Goal: Information Seeking & Learning: Learn about a topic

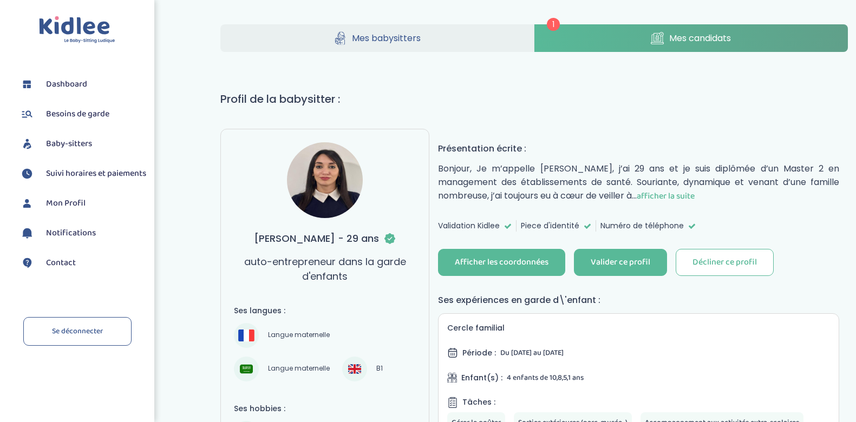
click at [57, 240] on span "Notifications" at bounding box center [71, 233] width 50 height 13
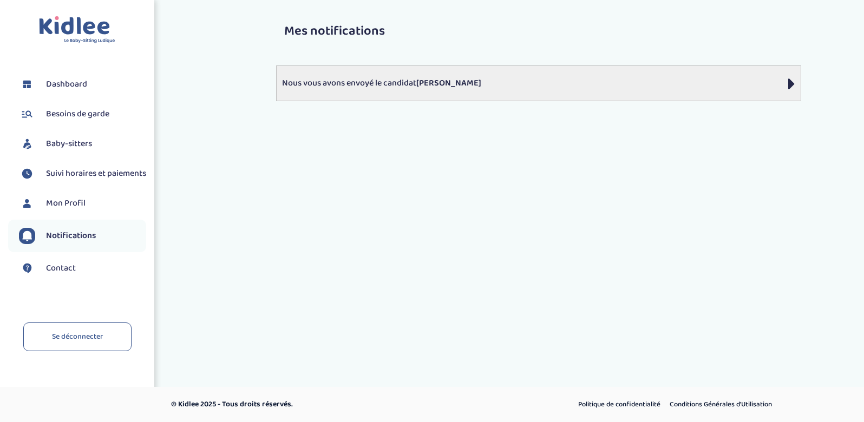
click at [393, 84] on p "Nous vous avons envoyé le candidat [PERSON_NAME]" at bounding box center [538, 83] width 513 height 13
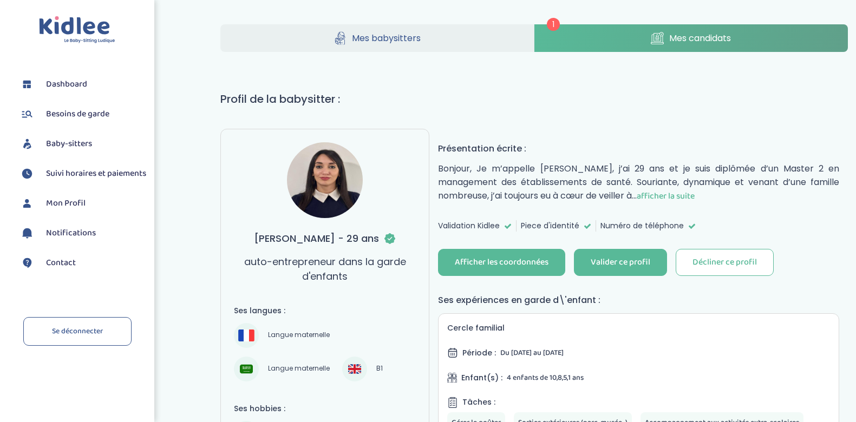
click at [552, 23] on span "1" at bounding box center [553, 24] width 13 height 13
click at [558, 35] on link "Mes candidats" at bounding box center [692, 38] width 314 height 28
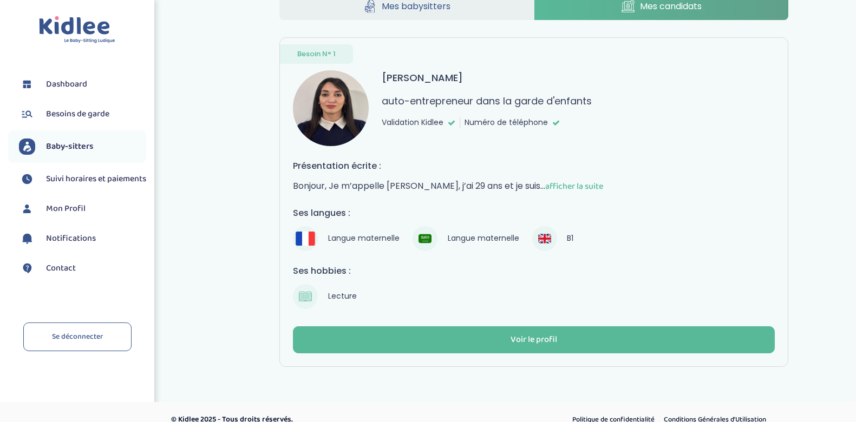
scroll to position [47, 0]
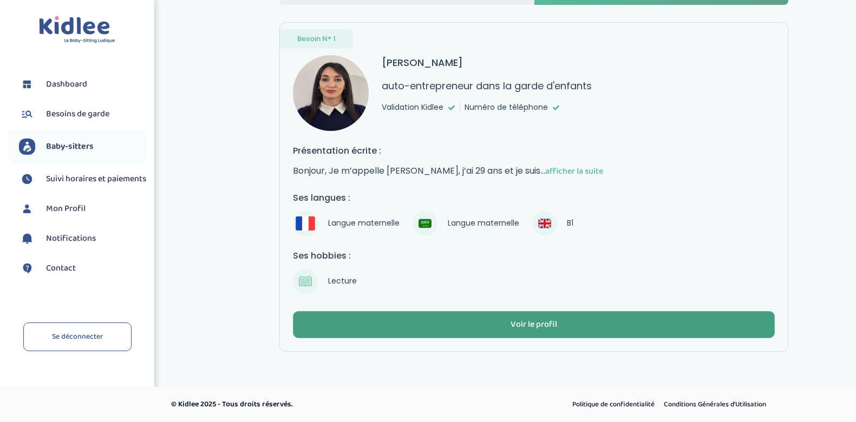
click at [530, 325] on div "Voir le profil" at bounding box center [534, 325] width 47 height 12
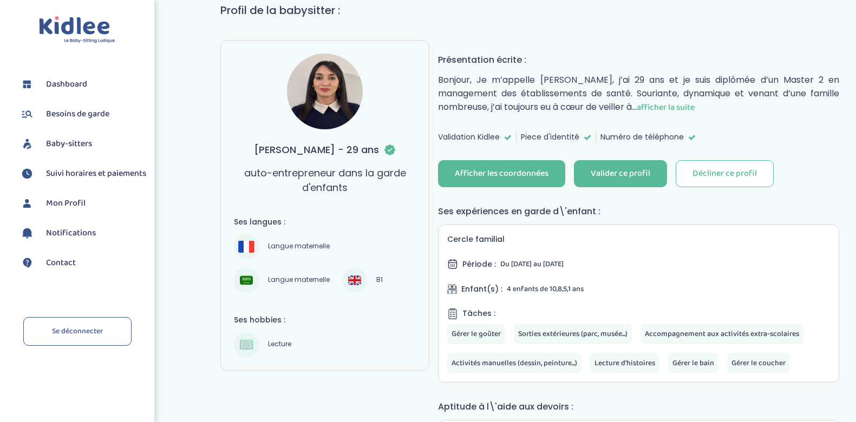
scroll to position [108, 0]
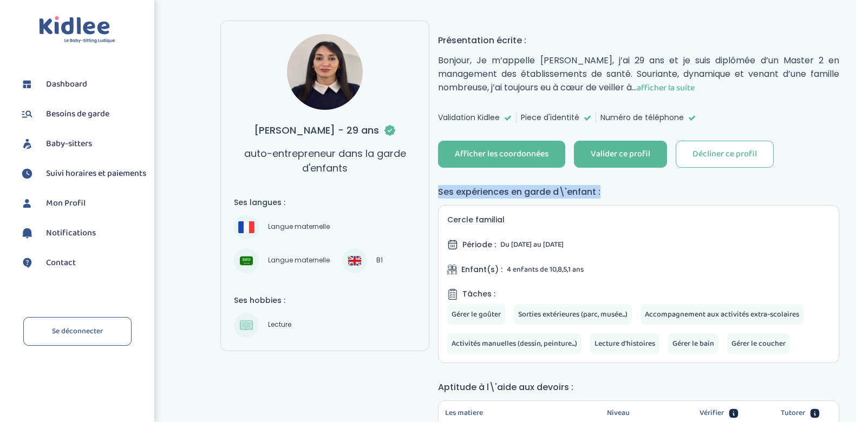
drag, startPoint x: 601, startPoint y: 194, endPoint x: 435, endPoint y: 197, distance: 166.3
click at [435, 197] on div "Gherbi Nassima - 29 ans auto-entrepreneur dans la garde d'enfants Présentation …" at bounding box center [638, 371] width 419 height 701
click at [437, 190] on div "Gherbi Nassima - 29 ans auto-entrepreneur dans la garde d'enfants Présentation …" at bounding box center [638, 371] width 419 height 701
drag, startPoint x: 437, startPoint y: 190, endPoint x: 634, endPoint y: 189, distance: 196.6
click at [634, 189] on div "Gherbi Nassima - 29 ans auto-entrepreneur dans la garde d'enfants Présentation …" at bounding box center [638, 371] width 419 height 701
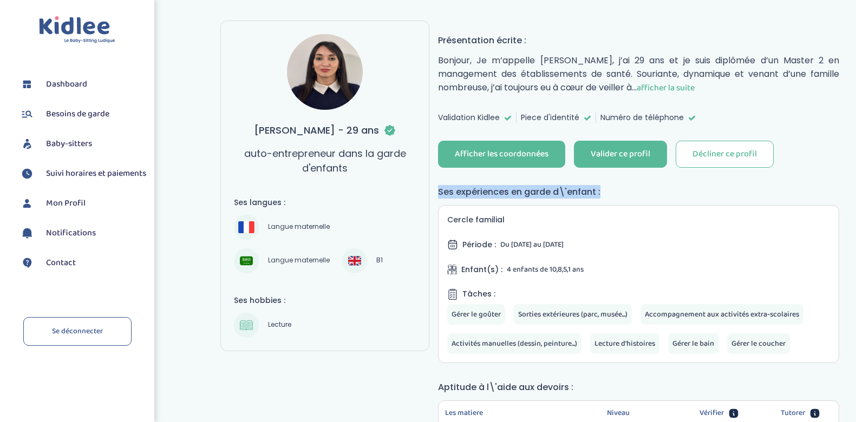
click at [634, 186] on h4 "Ses expériences en garde d\'enfant :" at bounding box center [638, 192] width 401 height 14
click at [637, 87] on span "afficher la suite" at bounding box center [666, 88] width 58 height 14
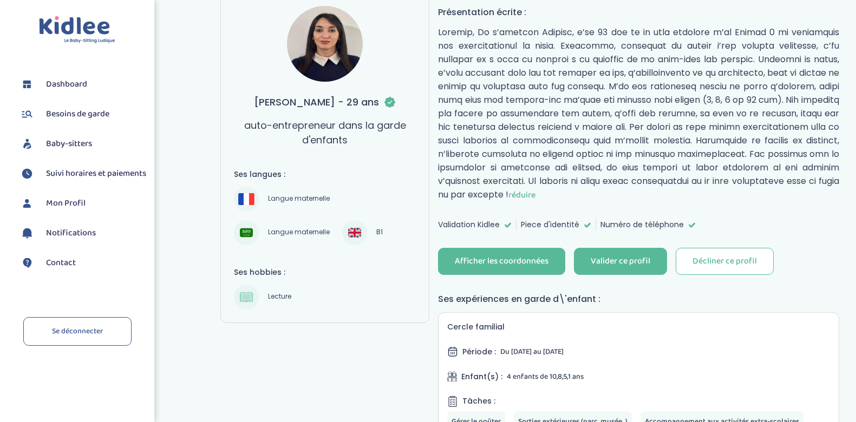
scroll to position [162, 0]
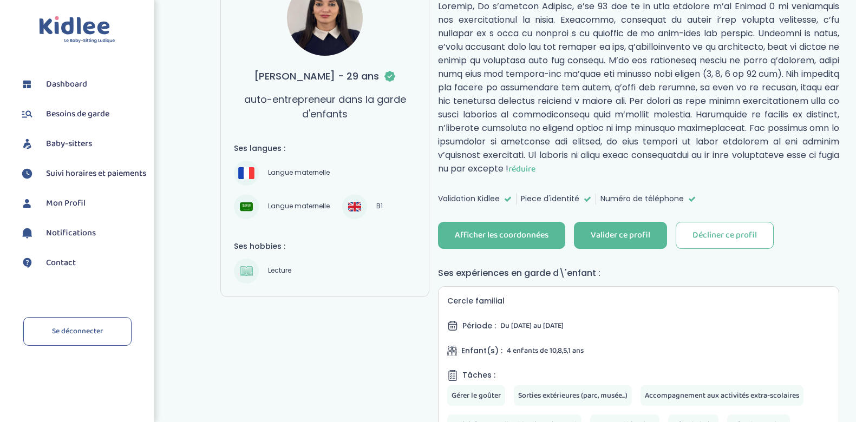
click at [530, 195] on span "Piece d'identité" at bounding box center [550, 198] width 58 height 11
click at [521, 109] on p "réduire" at bounding box center [638, 87] width 401 height 177
click at [87, 79] on link "Dashboard" at bounding box center [82, 84] width 127 height 16
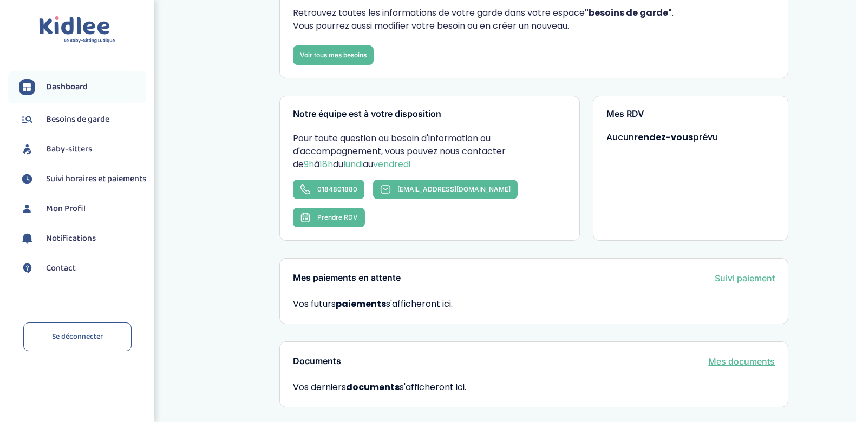
scroll to position [108, 0]
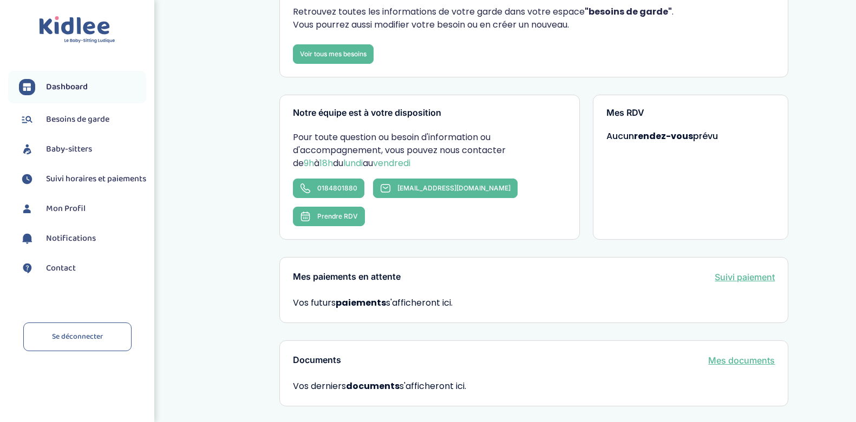
click at [622, 139] on span "Aucun rendez-vous prévu" at bounding box center [663, 136] width 112 height 12
click at [685, 188] on div "Mes RDV Aucun rendez-vous prévu" at bounding box center [691, 167] width 196 height 145
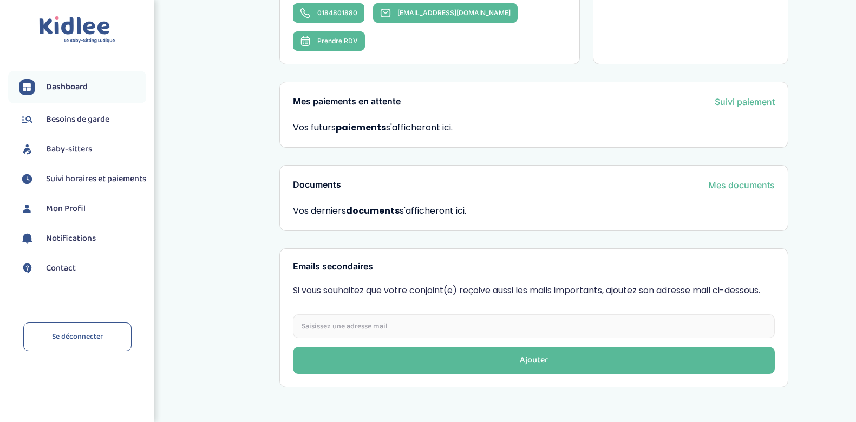
scroll to position [291, 0]
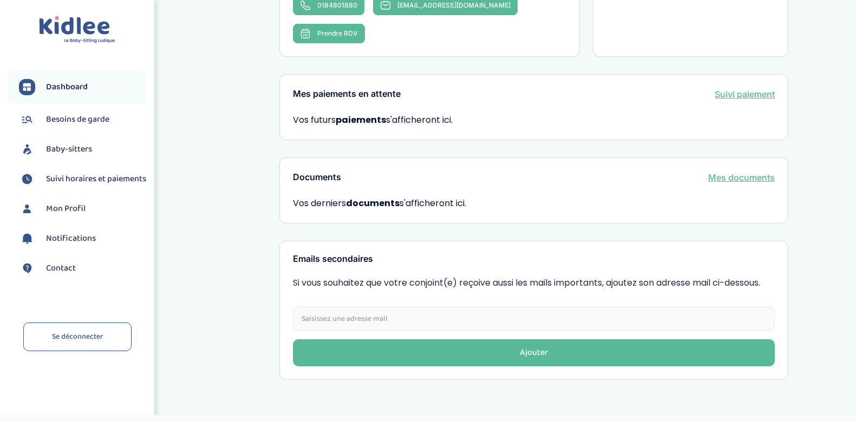
click at [244, 225] on div "Mon dashboard Vous êtes à jour ! Bienvenue ! Retrouvez toutes les informations …" at bounding box center [534, 56] width 644 height 663
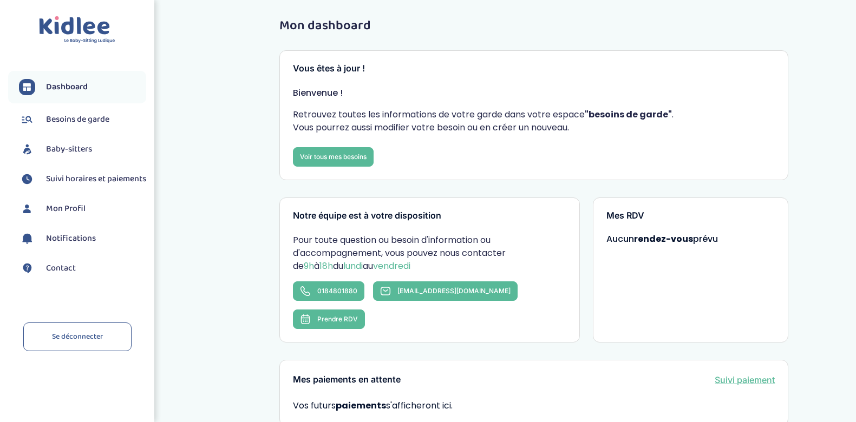
scroll to position [0, 0]
